Goal: Task Accomplishment & Management: Manage account settings

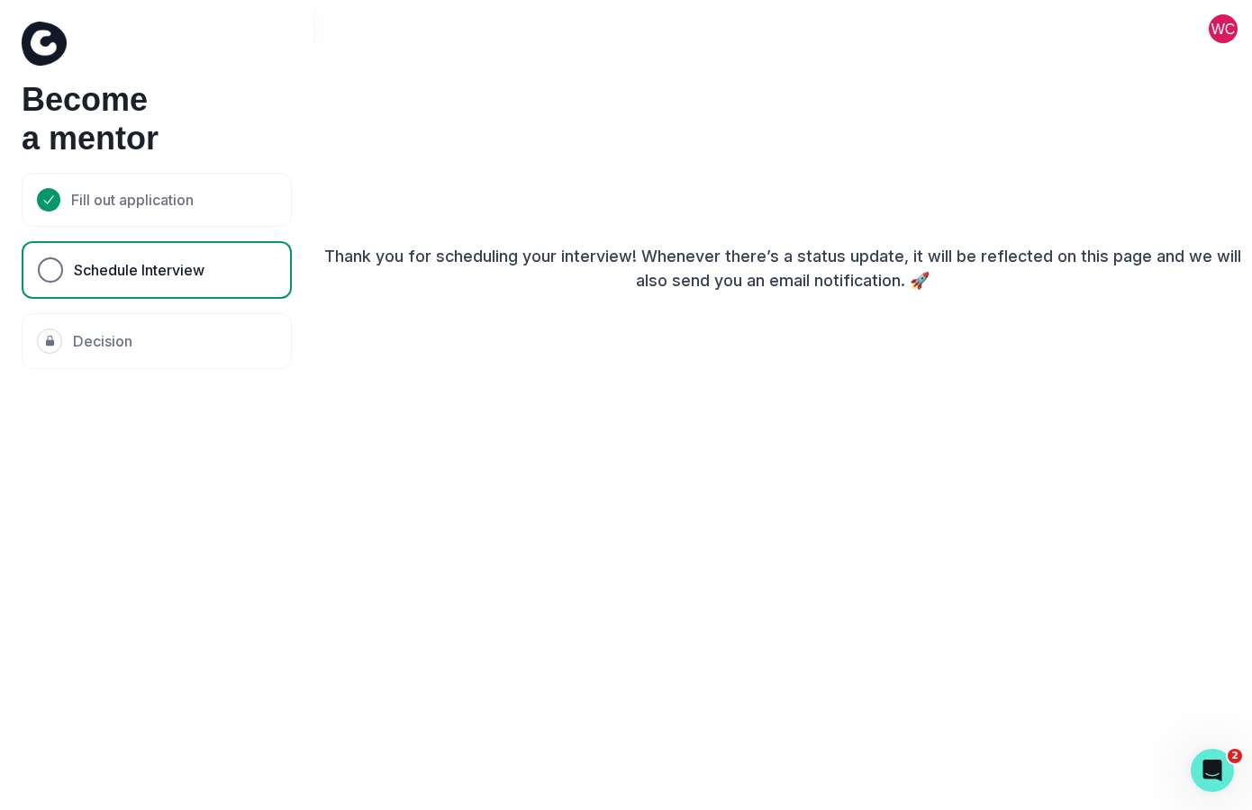
click at [1209, 35] on button at bounding box center [1223, 28] width 58 height 29
click at [1127, 79] on button "Log out" at bounding box center [1151, 75] width 200 height 32
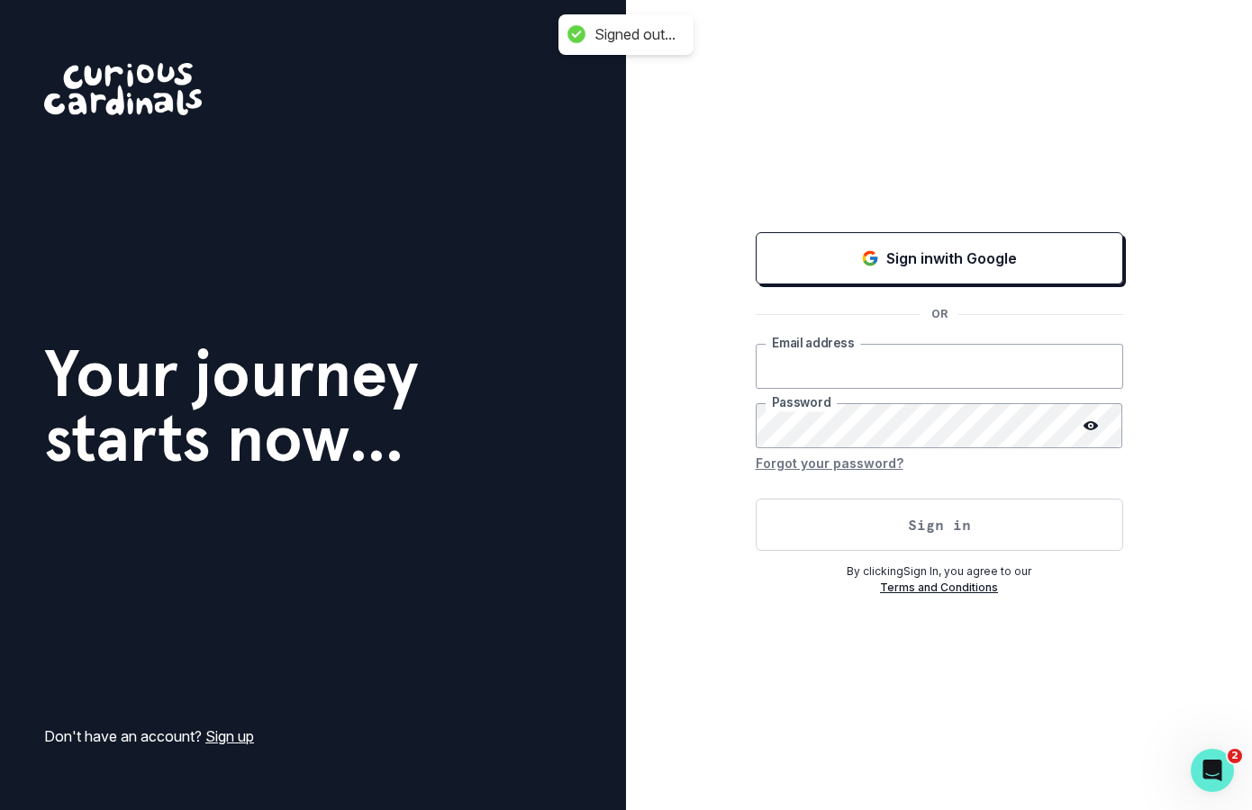
type input "[EMAIL_ADDRESS][DOMAIN_NAME]"
click at [842, 515] on button "Sign in" at bounding box center [938, 525] width 367 height 52
